Goal: Task Accomplishment & Management: Manage account settings

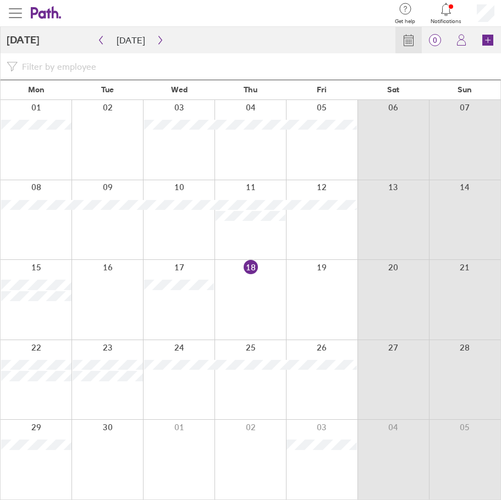
click at [11, 7] on span "button" at bounding box center [15, 13] width 13 height 13
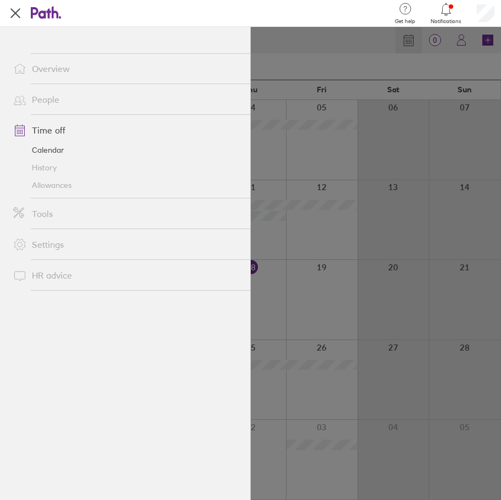
click at [68, 184] on link "Allowances" at bounding box center [127, 185] width 246 height 18
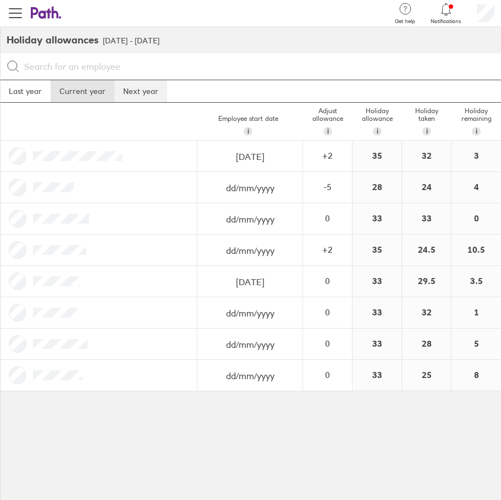
click at [142, 87] on link "Next year" at bounding box center [140, 91] width 53 height 22
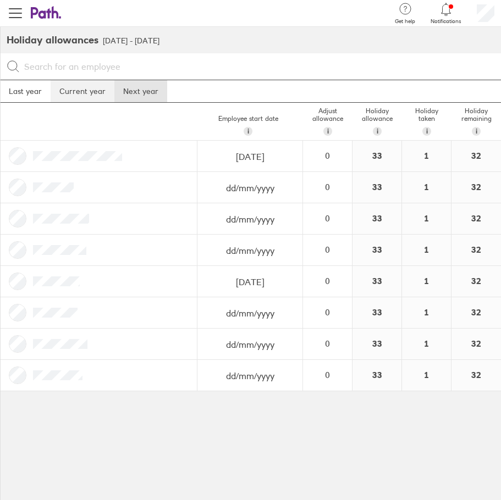
click at [74, 92] on link "Current year" at bounding box center [83, 91] width 64 height 22
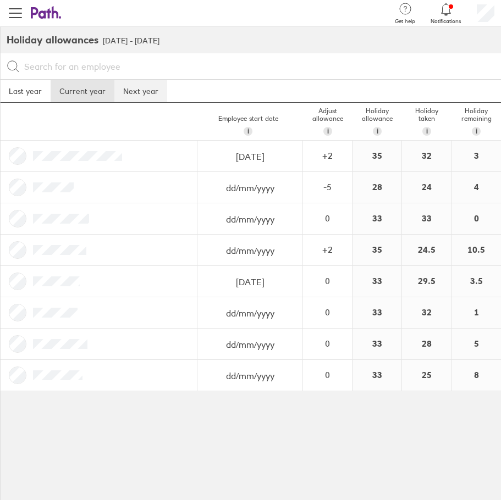
click at [140, 94] on link "Next year" at bounding box center [140, 91] width 53 height 22
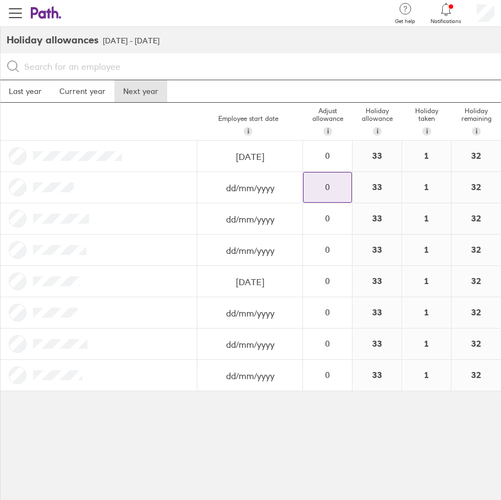
click at [336, 184] on div "0" at bounding box center [327, 187] width 48 height 10
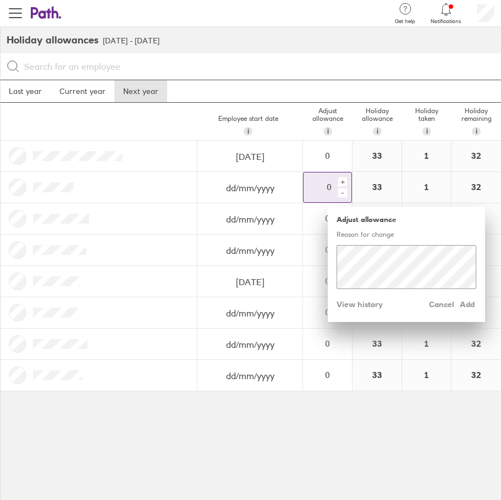
click at [342, 191] on div "-" at bounding box center [342, 193] width 9 height 9
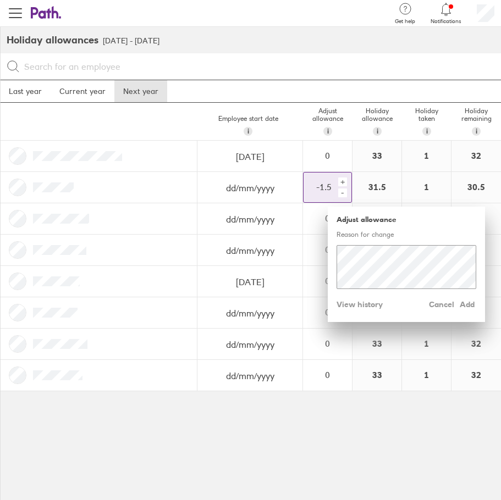
click at [342, 191] on div "-" at bounding box center [342, 193] width 9 height 9
click at [469, 303] on span "Add" at bounding box center [467, 305] width 18 height 18
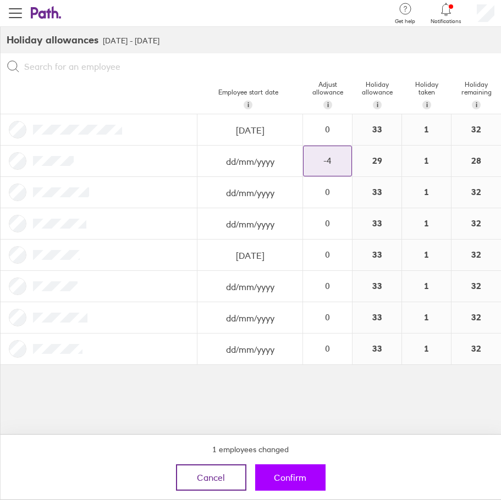
click at [290, 477] on span "Confirm" at bounding box center [290, 478] width 32 height 10
click at [303, 475] on span "Confirm" at bounding box center [290, 478] width 32 height 10
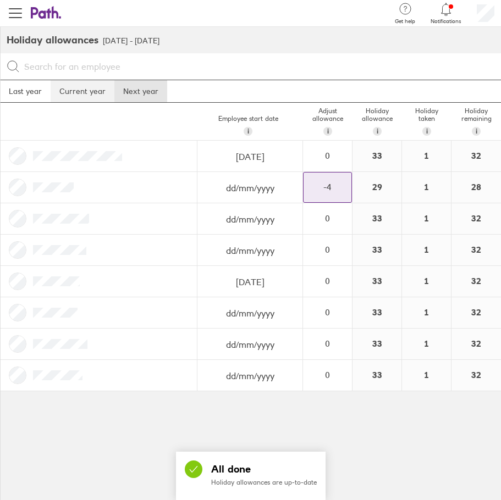
click at [80, 94] on link "Current year" at bounding box center [83, 91] width 64 height 22
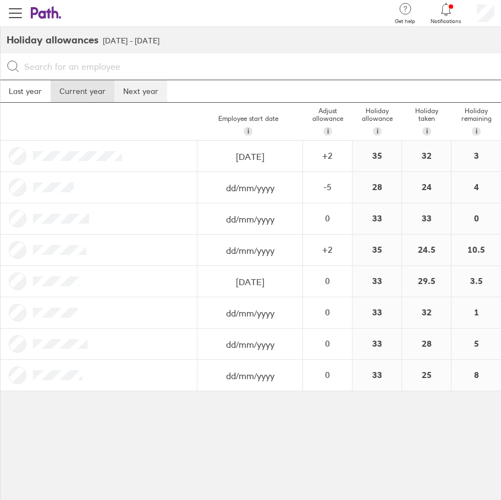
click at [149, 99] on link "Next year" at bounding box center [140, 91] width 53 height 22
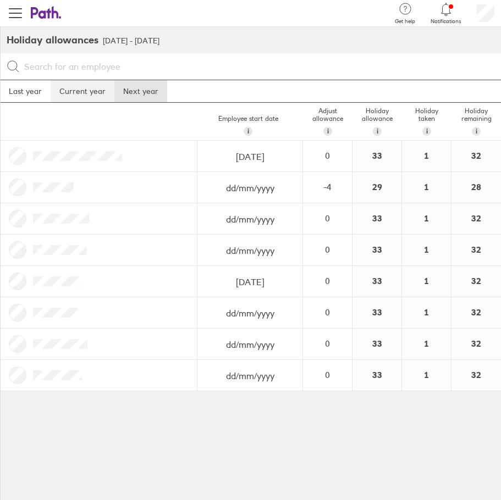
click at [84, 89] on link "Current year" at bounding box center [83, 91] width 64 height 22
